Goal: Complete application form

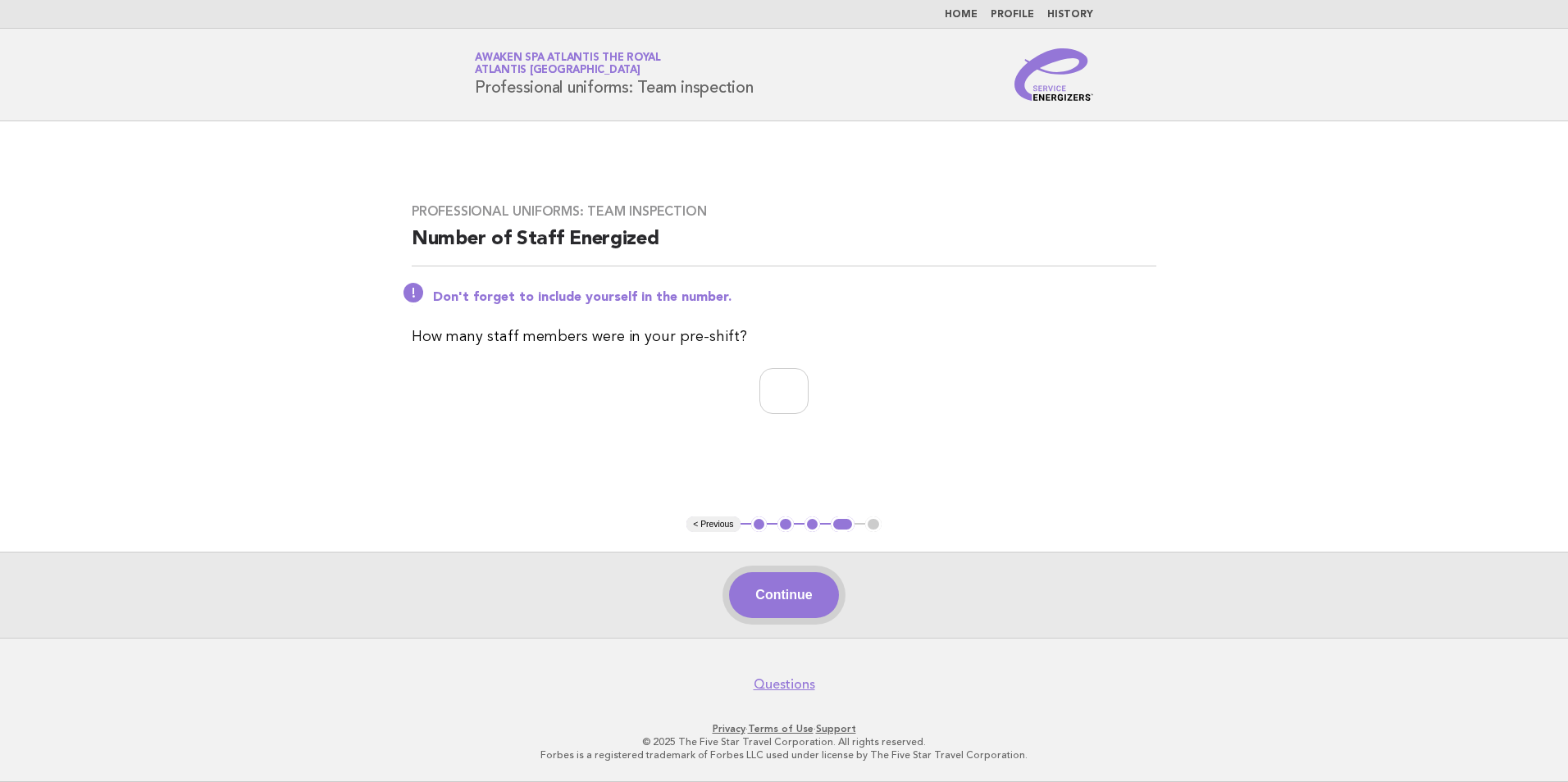
type input "*"
click at [790, 590] on button "Continue" at bounding box center [783, 595] width 109 height 46
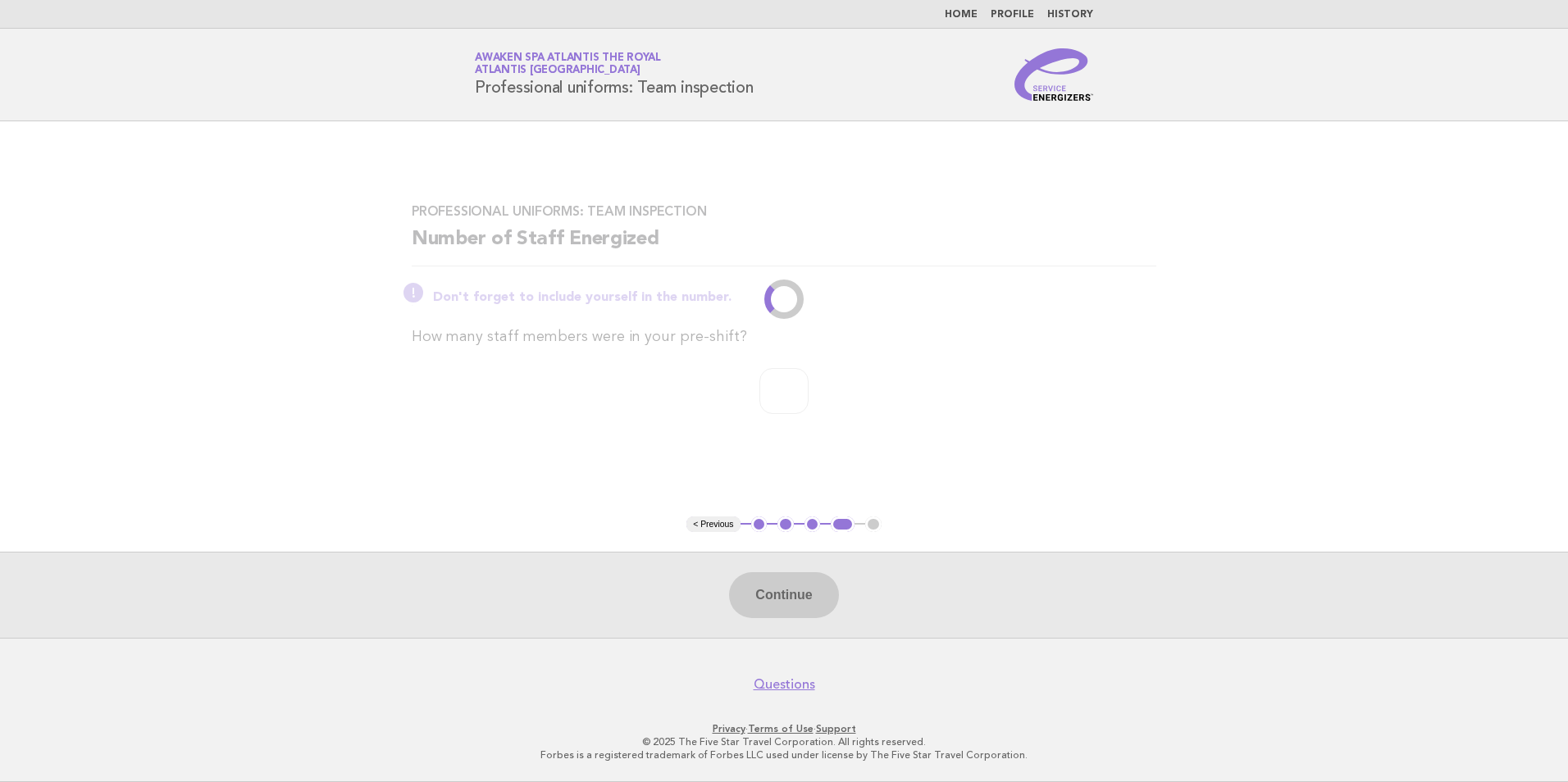
click at [1106, 357] on div "Professional uniforms: Team inspection Number of Staff Energized Don't forget t…" at bounding box center [784, 318] width 784 height 270
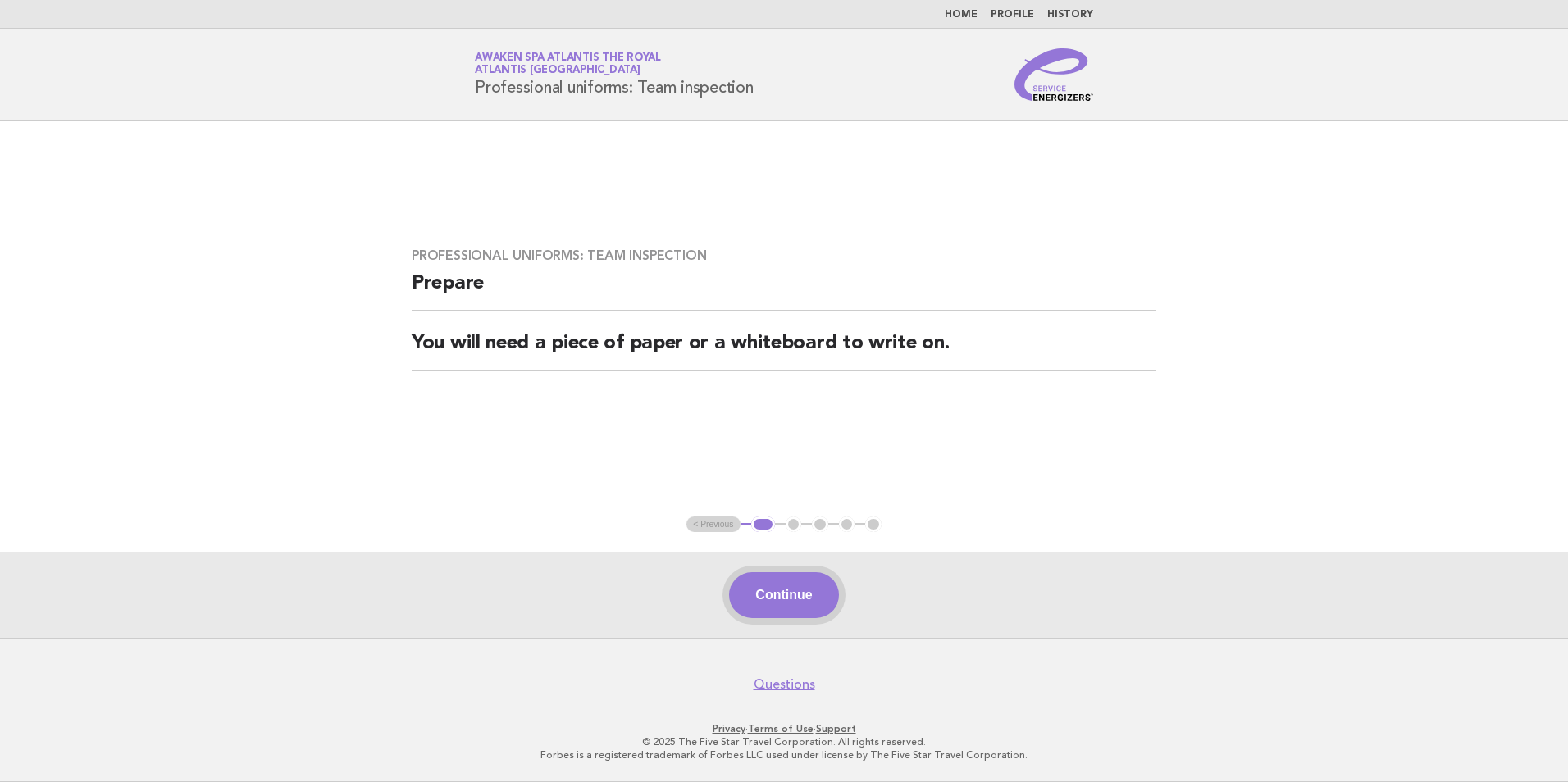
click at [786, 603] on button "Continue" at bounding box center [783, 595] width 109 height 46
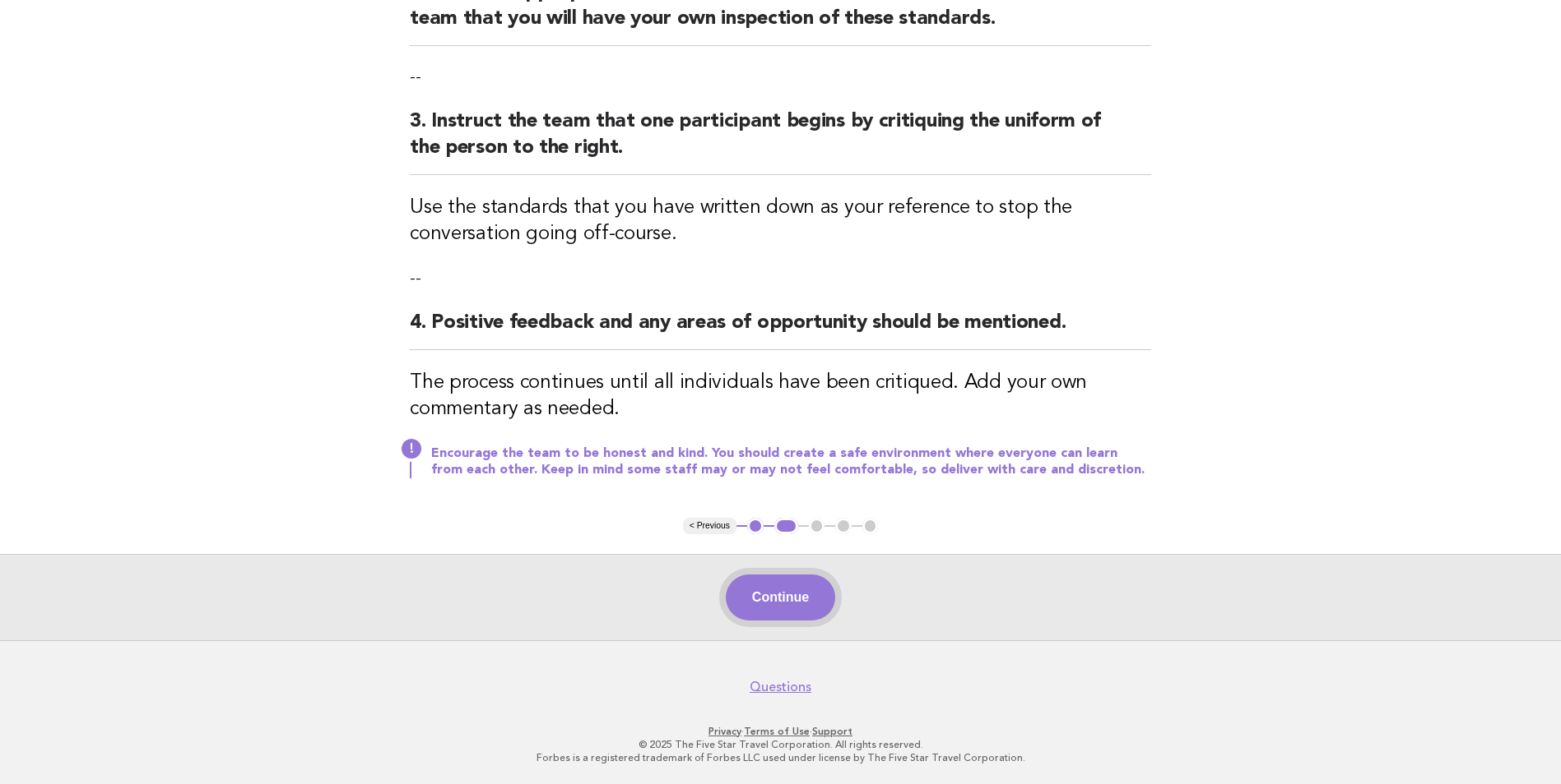
click at [801, 605] on button "Continue" at bounding box center [780, 598] width 109 height 46
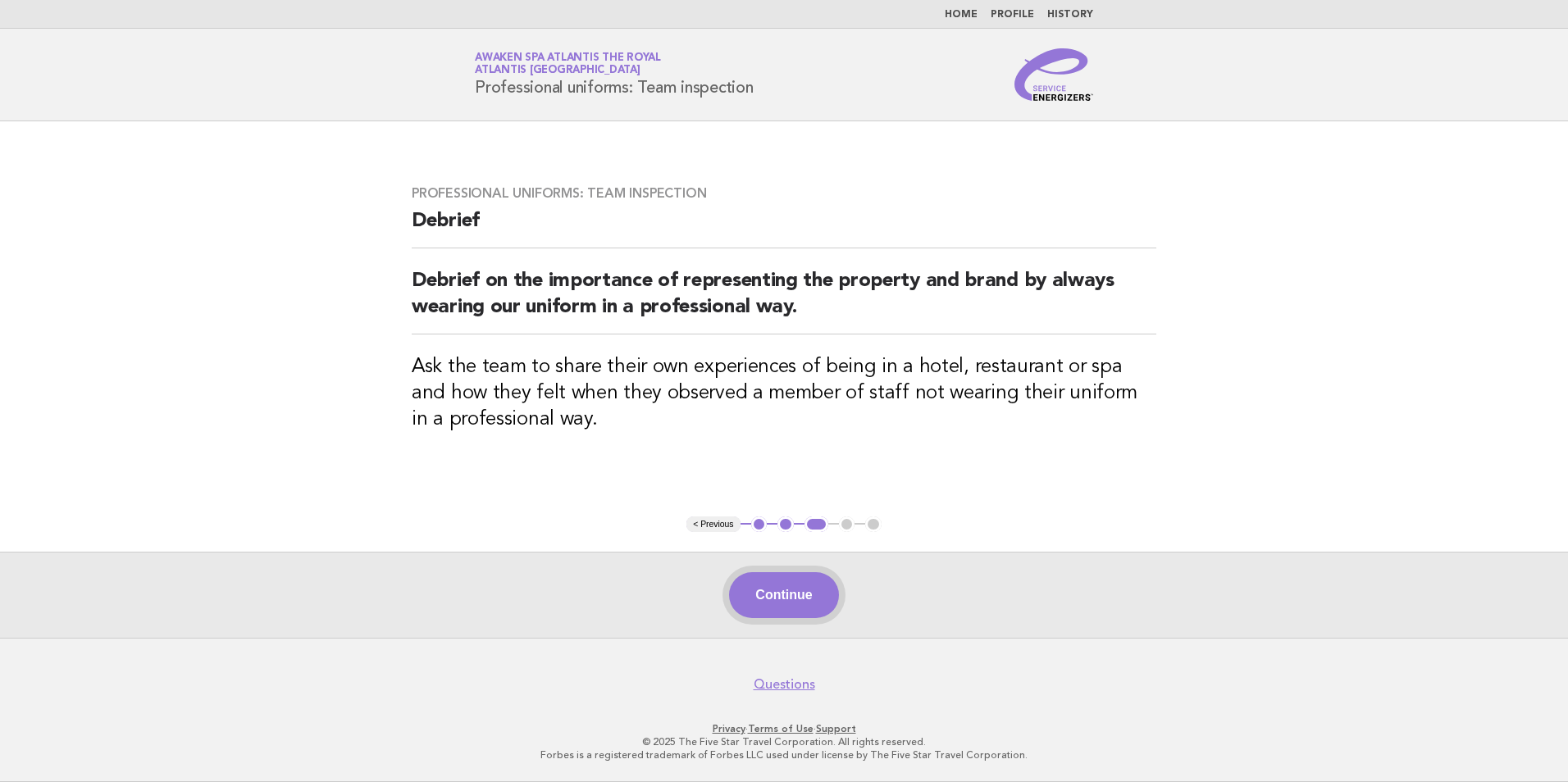
click at [802, 586] on button "Continue" at bounding box center [783, 595] width 109 height 46
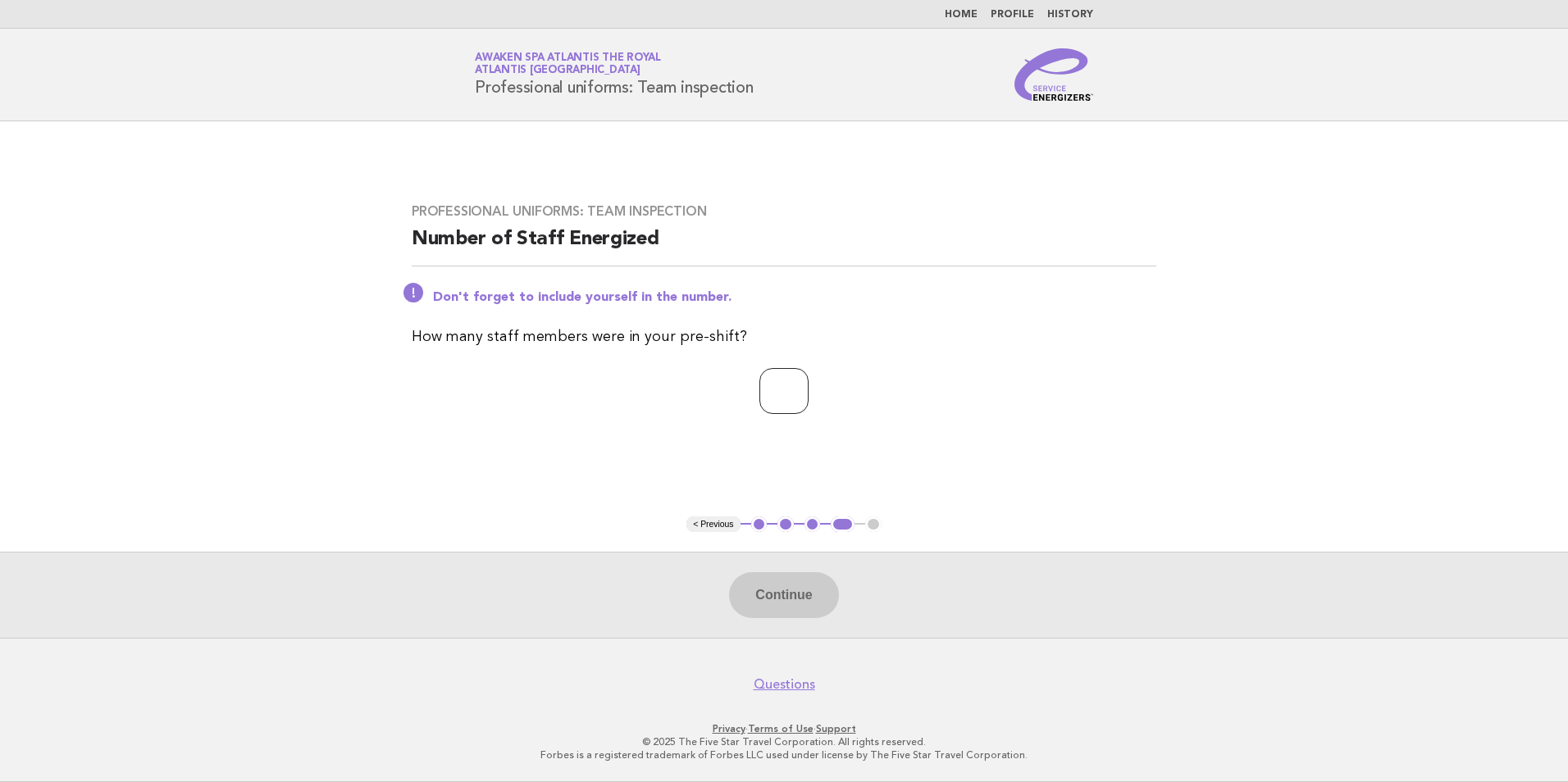
drag, startPoint x: 785, startPoint y: 391, endPoint x: 775, endPoint y: 367, distance: 26.0
click at [785, 391] on input "number" at bounding box center [784, 391] width 49 height 46
type input "*"
click at [779, 602] on button "Continue" at bounding box center [783, 595] width 109 height 46
